Goal: Task Accomplishment & Management: Manage account settings

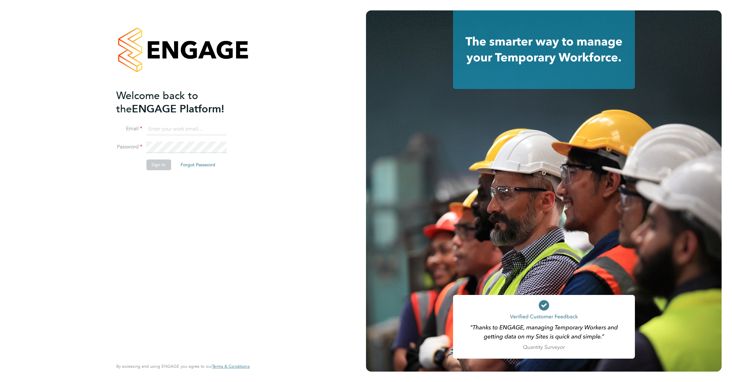
type input "[EMAIL_ADDRESS][DOMAIN_NAME]"
click at [160, 168] on button "Sign In" at bounding box center [158, 165] width 25 height 10
click at [160, 168] on div "Sorry, we are having problems connecting to our services." at bounding box center [183, 191] width 366 height 382
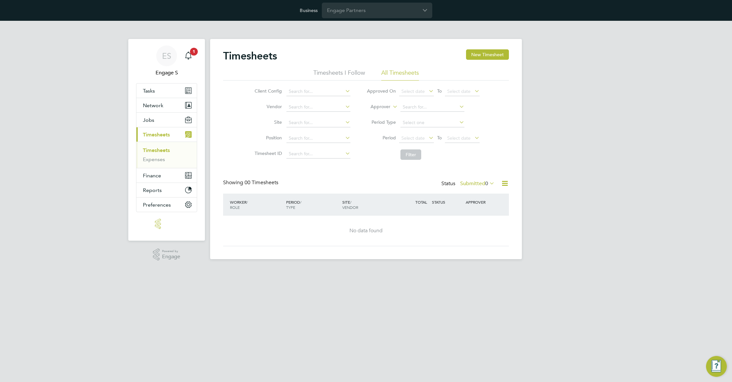
click at [591, 101] on div "ES Engage S Notifications 1 Applications: Tasks Network Team Members Businesses…" at bounding box center [366, 145] width 732 height 249
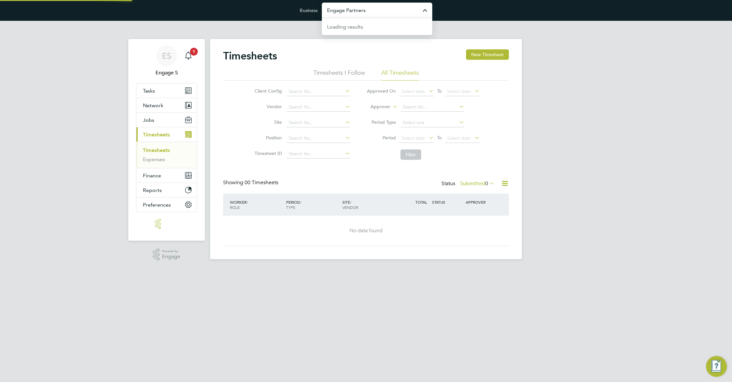
click at [377, 4] on input "Engage Partners" at bounding box center [377, 10] width 110 height 15
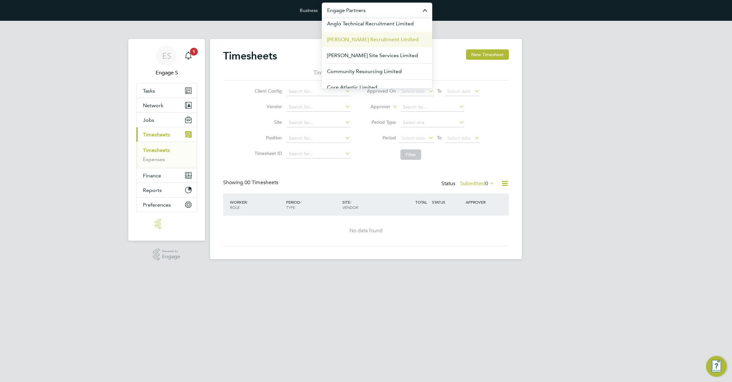
scroll to position [51, 0]
click at [384, 37] on span "Community Resourcing Limited" at bounding box center [364, 39] width 75 height 8
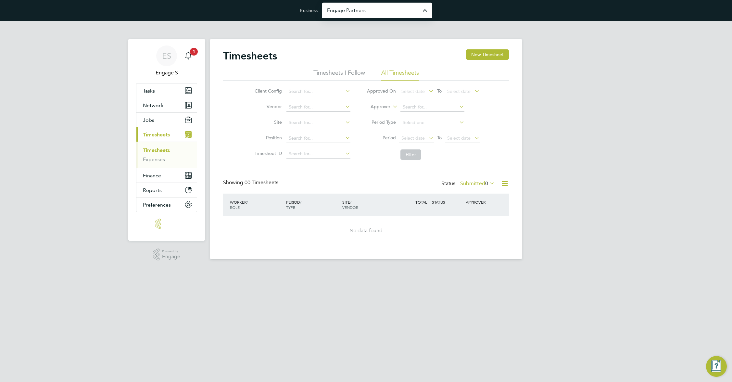
type input "Community Resourcing Limited"
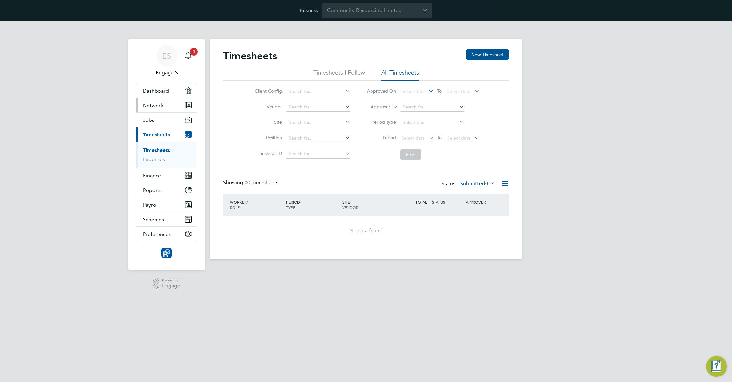
click at [164, 106] on button "Network" at bounding box center [166, 105] width 60 height 14
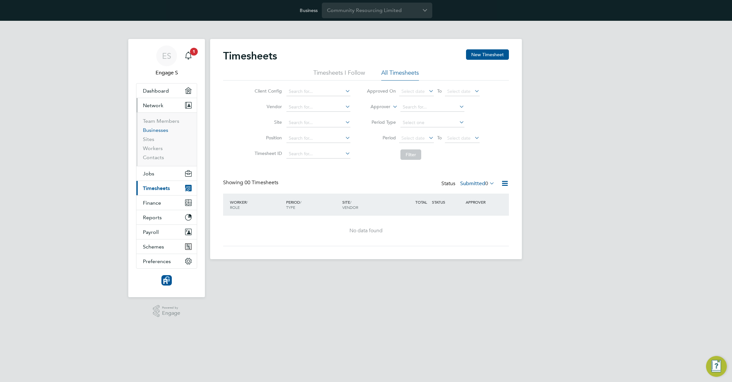
click at [156, 132] on link "Businesses" at bounding box center [155, 130] width 25 height 6
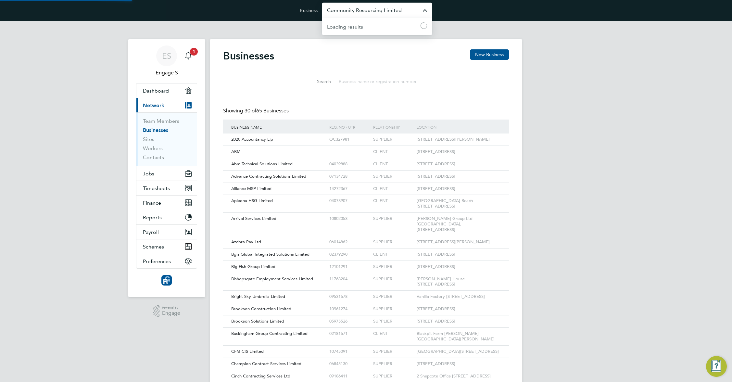
click at [361, 13] on input "Community Resourcing Limited" at bounding box center [377, 10] width 110 height 15
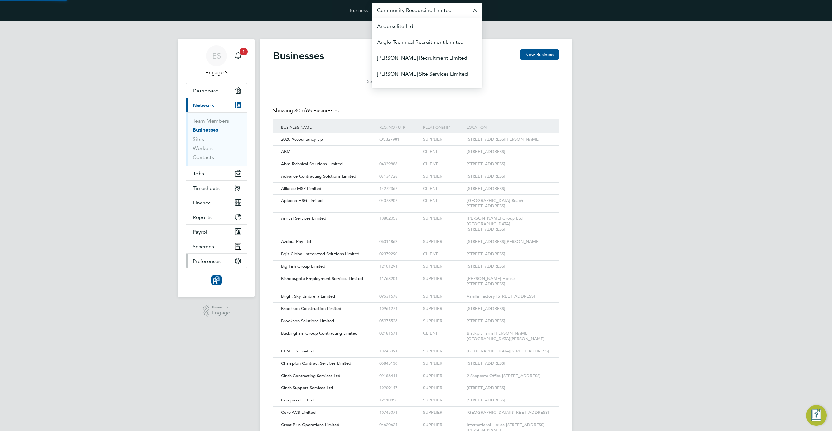
click at [211, 264] on button "Preferences" at bounding box center [216, 261] width 60 height 14
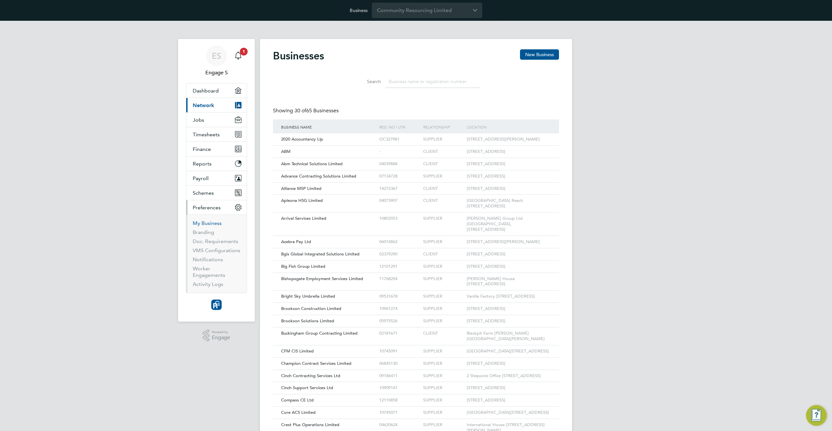
click at [211, 223] on link "My Business" at bounding box center [207, 223] width 29 height 6
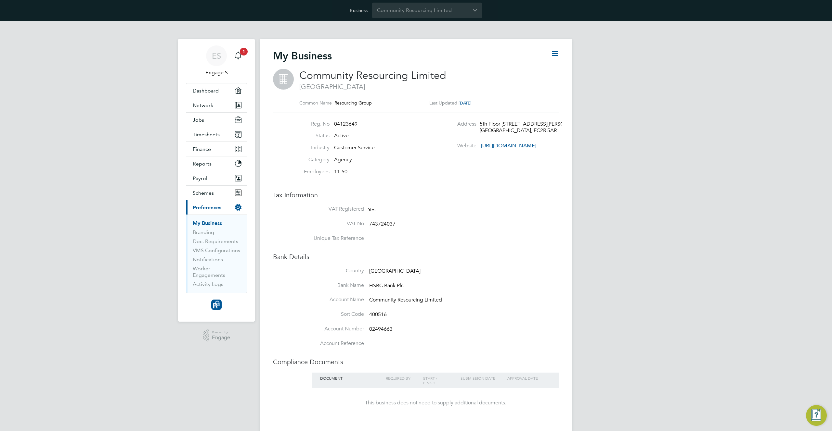
click at [543, 50] on div "My Business" at bounding box center [416, 58] width 286 height 19
click at [555, 51] on icon at bounding box center [555, 53] width 8 height 8
click at [540, 66] on li "Edit Business e" at bounding box center [538, 68] width 38 height 9
type input "United Kingdom"
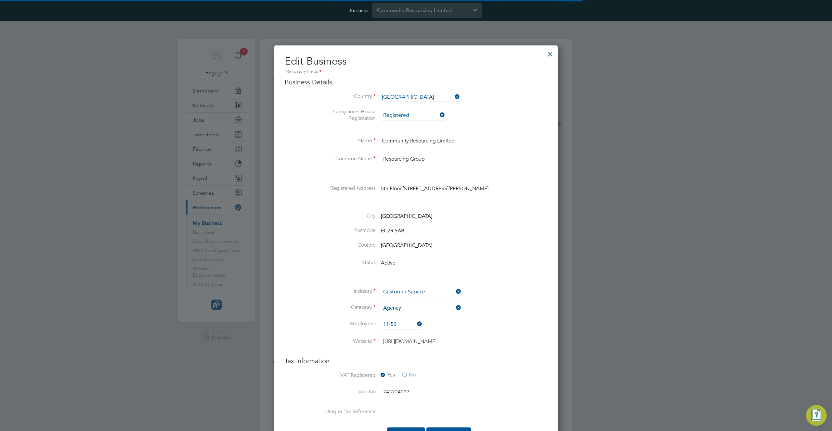
scroll to position [897, 284]
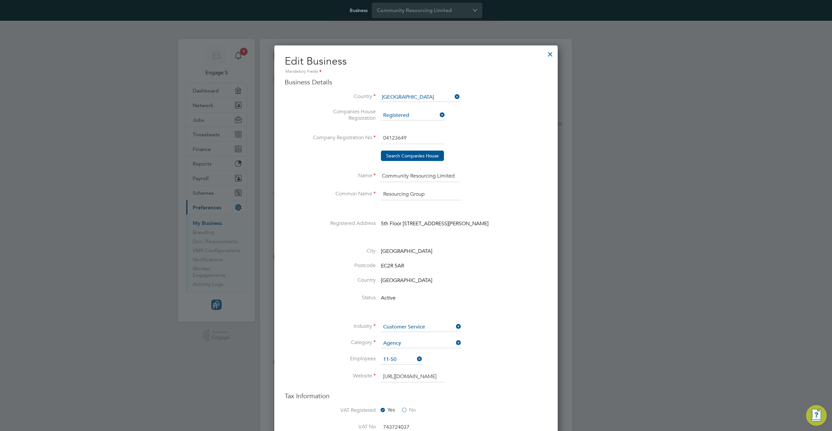
click at [409, 175] on input "Community Resourcing Limited" at bounding box center [419, 177] width 80 height 12
type input "LUKA TEST 123"
click at [412, 117] on input at bounding box center [413, 116] width 64 height 10
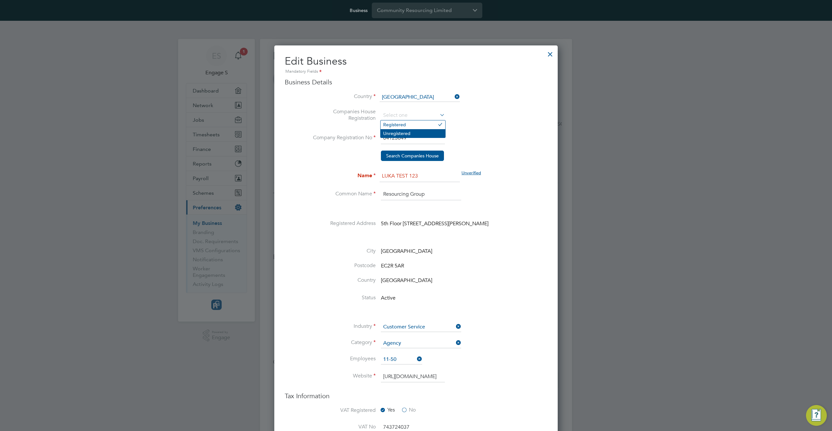
click at [407, 131] on li "Unregistered" at bounding box center [412, 133] width 65 height 8
type input "Unregistered"
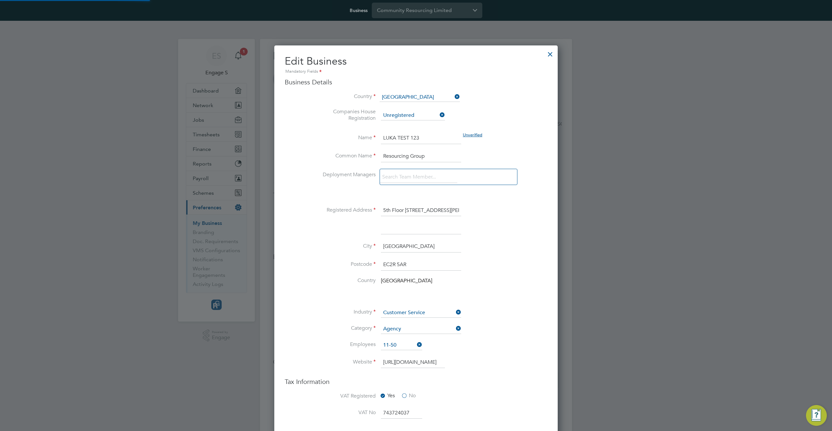
scroll to position [3, 3]
click at [400, 136] on input "LUKA TEST 123" at bounding box center [421, 139] width 80 height 12
click at [421, 137] on input "LUKA TEST 123" at bounding box center [421, 139] width 80 height 12
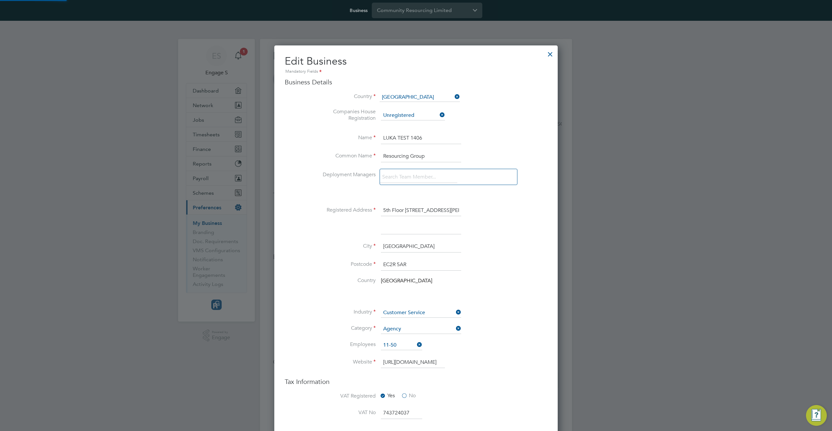
click at [421, 137] on input "LUKA TEST 1406" at bounding box center [421, 139] width 80 height 12
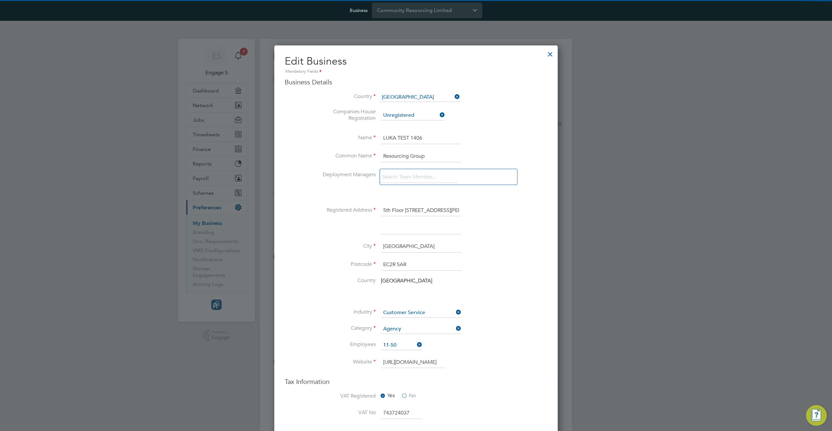
click at [421, 137] on input "LUKA TEST 1406" at bounding box center [421, 139] width 80 height 12
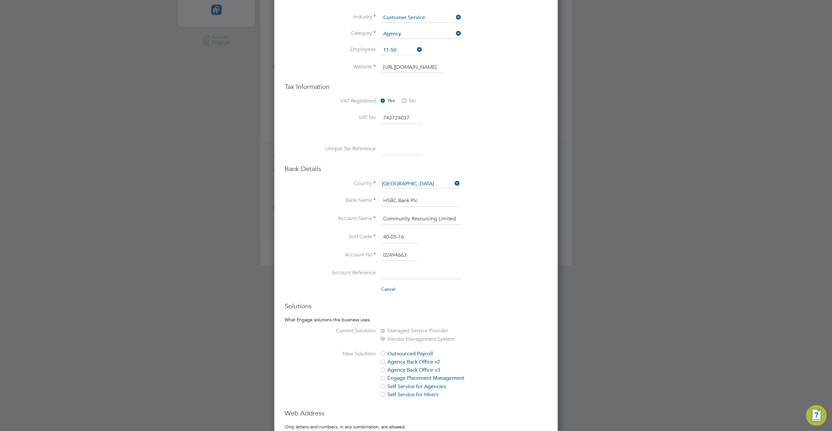
scroll to position [497, 0]
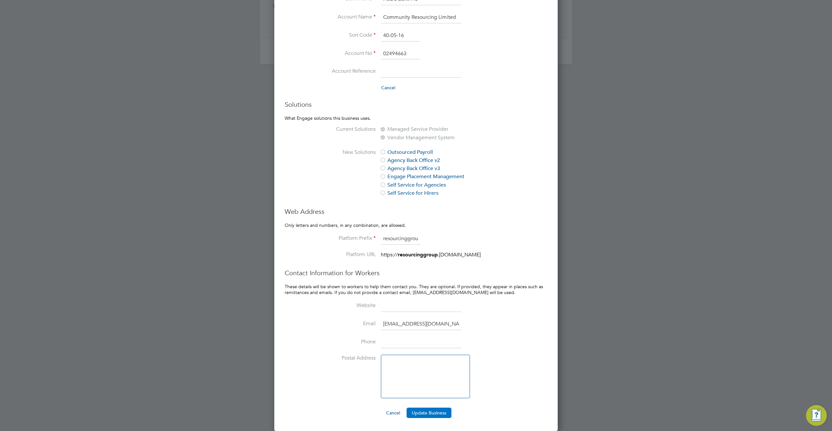
type input "LUKA TEST 1406"
click at [428, 382] on button "Update Business" at bounding box center [428, 413] width 45 height 10
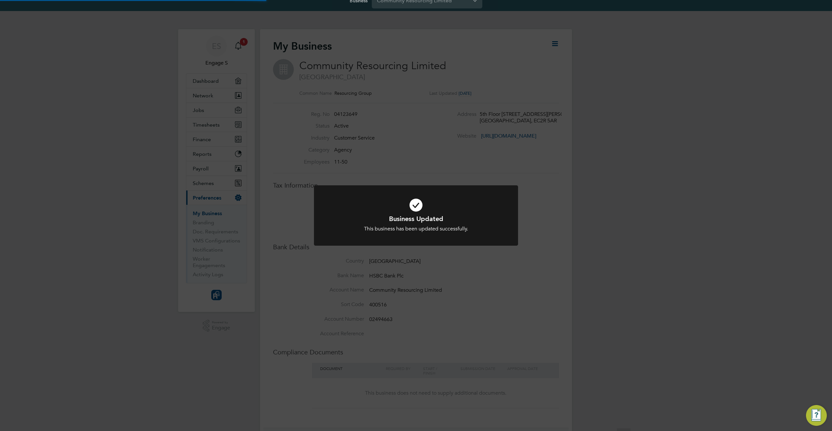
scroll to position [0, 0]
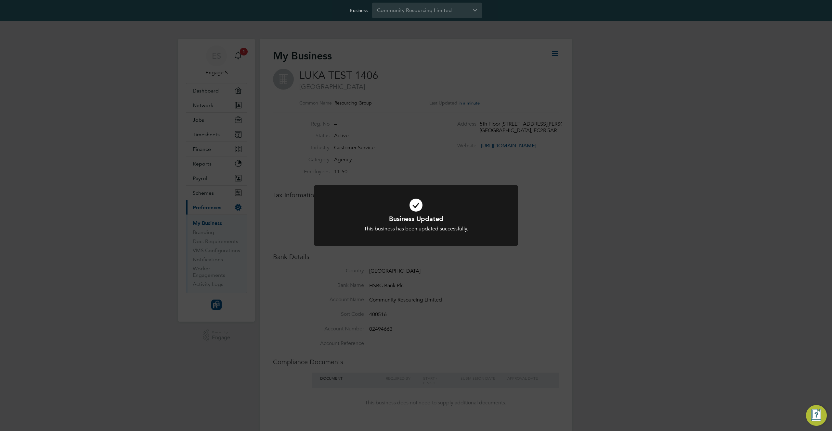
click at [590, 115] on div "Business Updated This business has been updated successfully. Cancel Okay" at bounding box center [416, 215] width 832 height 431
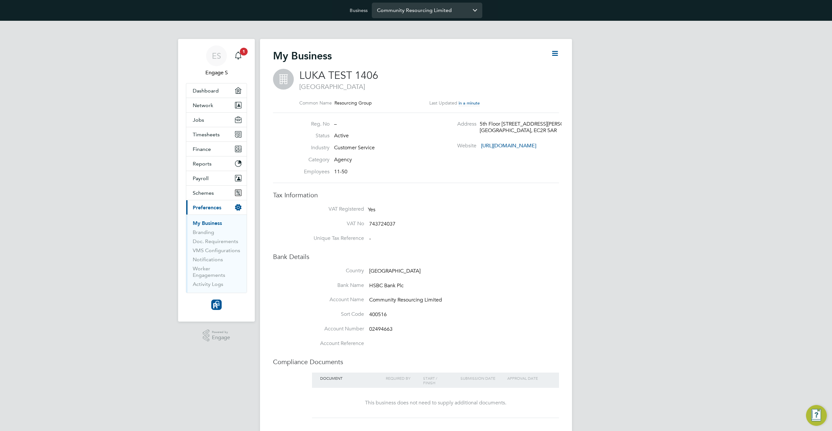
click at [437, 13] on input "Community Resourcing Limited" at bounding box center [427, 10] width 110 height 15
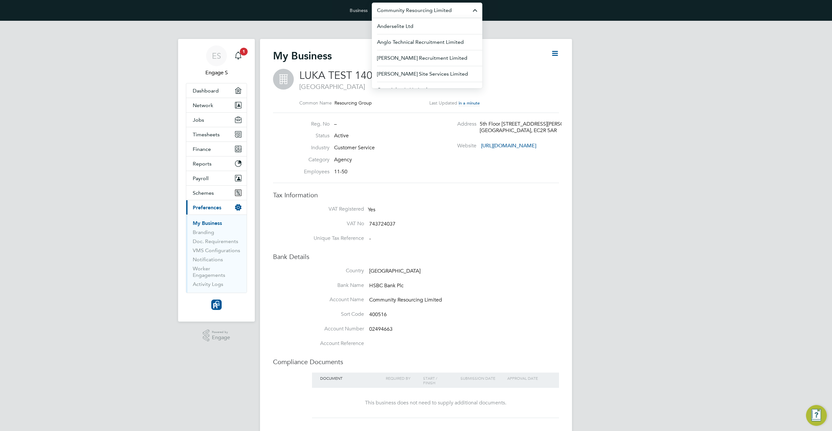
paste input "LUKA TEST 1406"
type input "LUKA TEST 1406"
click at [414, 44] on span "LUKA TEST 1406" at bounding box center [396, 42] width 39 height 8
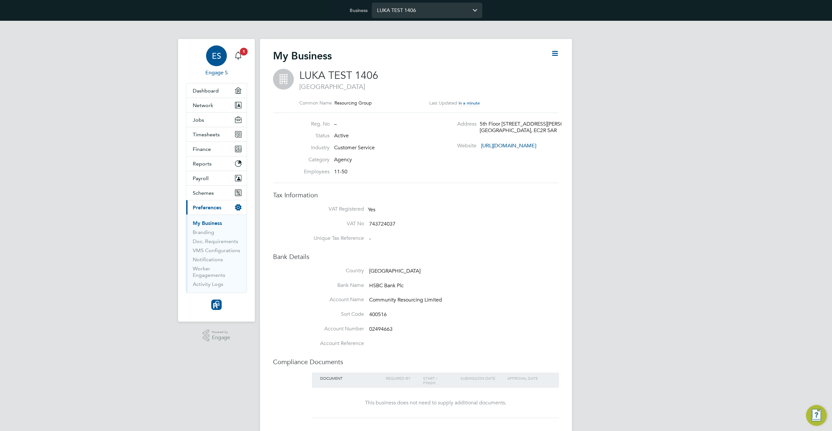
click at [212, 56] on span "ES" at bounding box center [216, 56] width 9 height 8
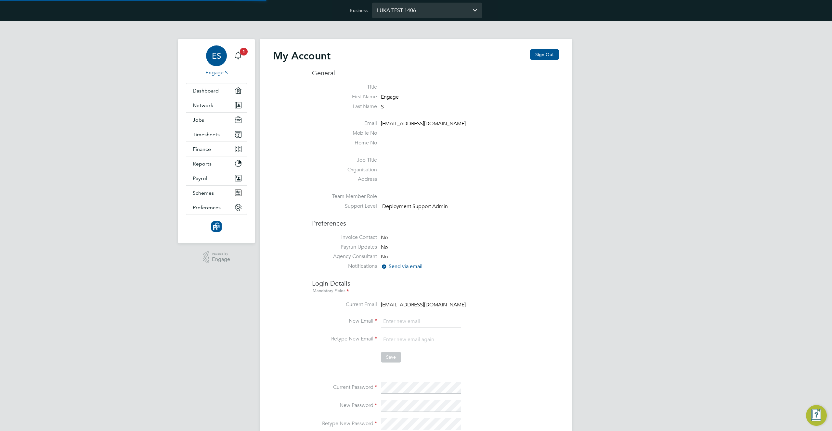
type input "[EMAIL_ADDRESS][DOMAIN_NAME]"
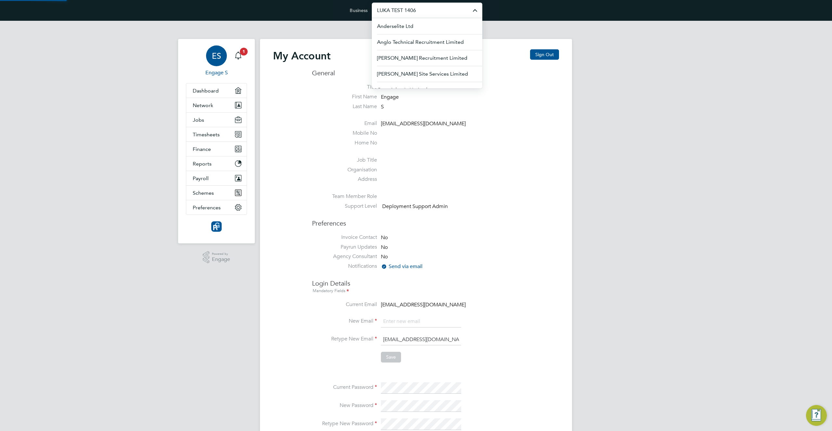
click at [407, 12] on input "LUKA TEST 1406" at bounding box center [427, 10] width 110 height 15
click at [279, 133] on div "My Account Sign Out General Title First Name Engage Last Name S Email support@e…" at bounding box center [416, 306] width 286 height 514
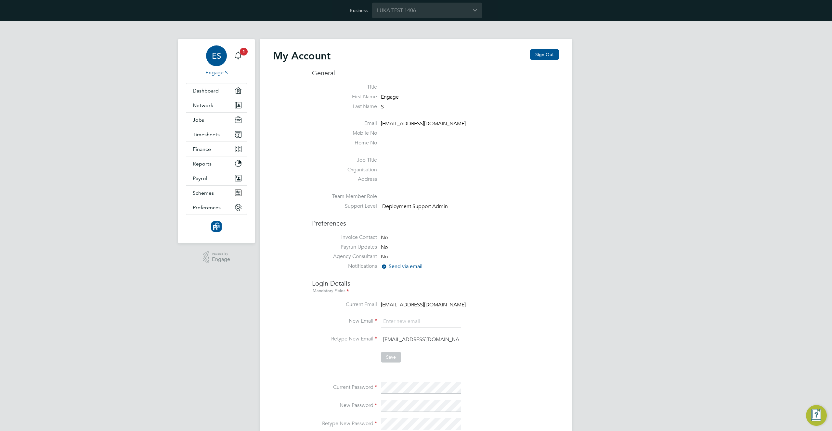
click at [211, 55] on div "ES" at bounding box center [216, 55] width 21 height 21
click at [212, 104] on span "Network" at bounding box center [203, 105] width 20 height 6
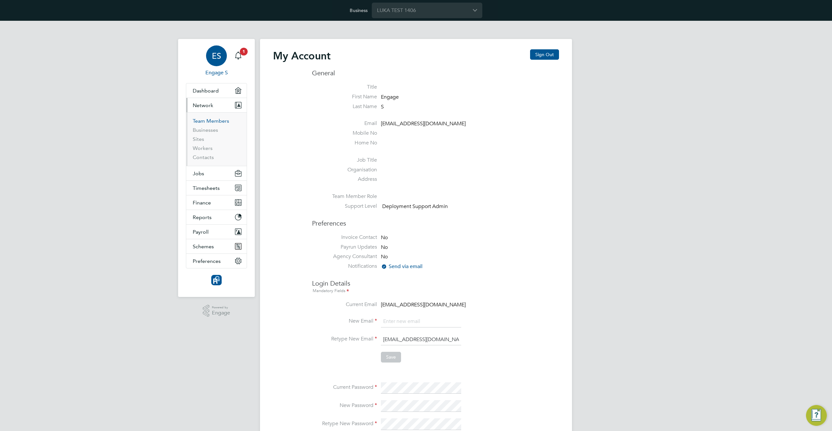
click at [205, 119] on link "Team Members" at bounding box center [211, 121] width 36 height 6
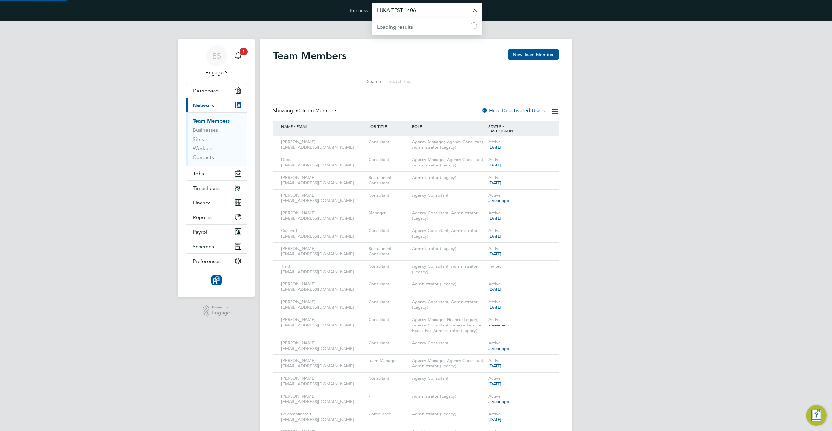
click at [405, 11] on input "LUKA TEST 1406" at bounding box center [427, 10] width 110 height 15
click at [415, 72] on span "Carmichael Site Services Limited" at bounding box center [423, 74] width 92 height 8
type input "Carmichael Site Services Limited"
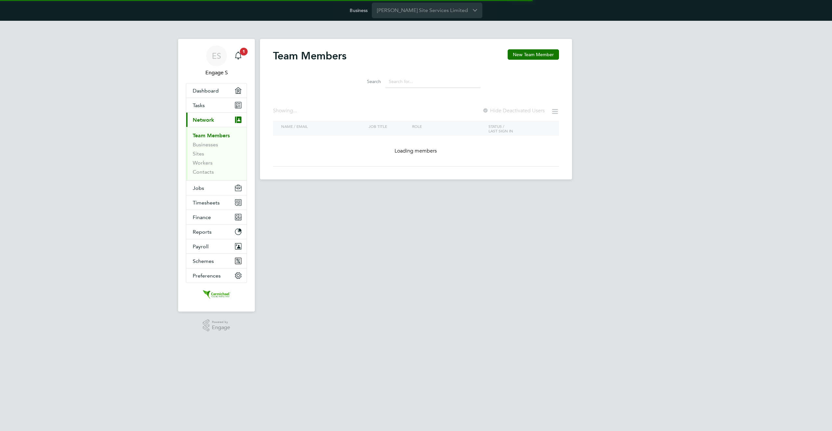
click at [414, 73] on li "Search" at bounding box center [415, 81] width 145 height 19
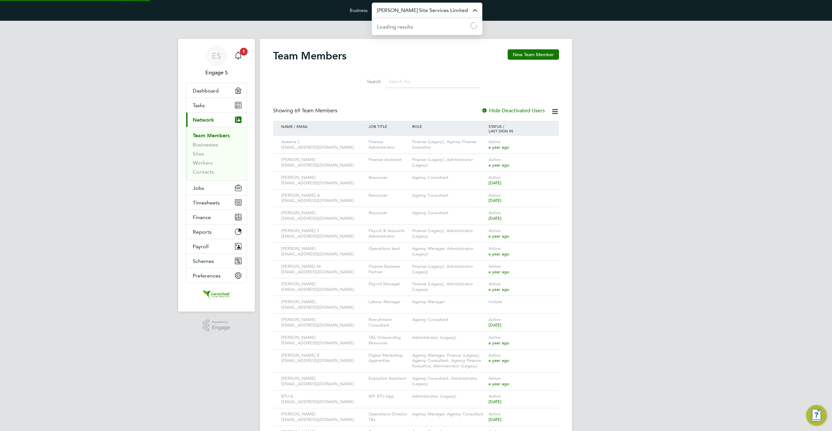
click at [402, 7] on input "[PERSON_NAME] Site Services Limited" at bounding box center [427, 10] width 110 height 15
paste input "LUKA TEST 1406"
type input "LUKA TEST 1406"
click at [403, 38] on li "LUKA TEST 1406" at bounding box center [427, 42] width 110 height 16
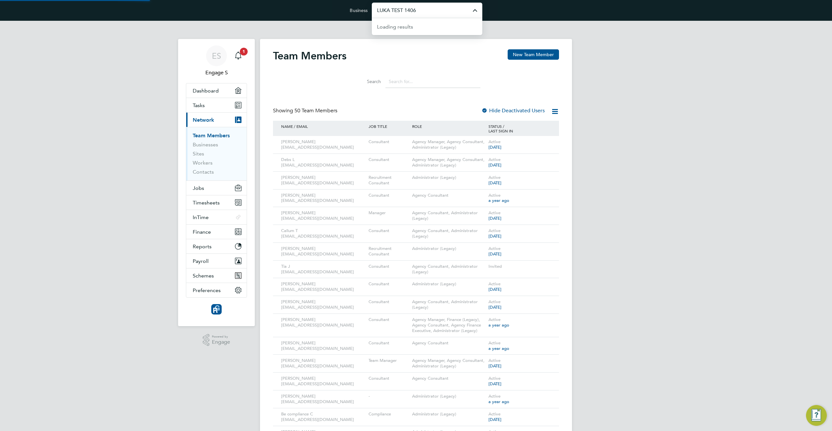
click at [418, 11] on input "LUKA TEST 1406" at bounding box center [427, 10] width 110 height 15
